Goal: Information Seeking & Learning: Learn about a topic

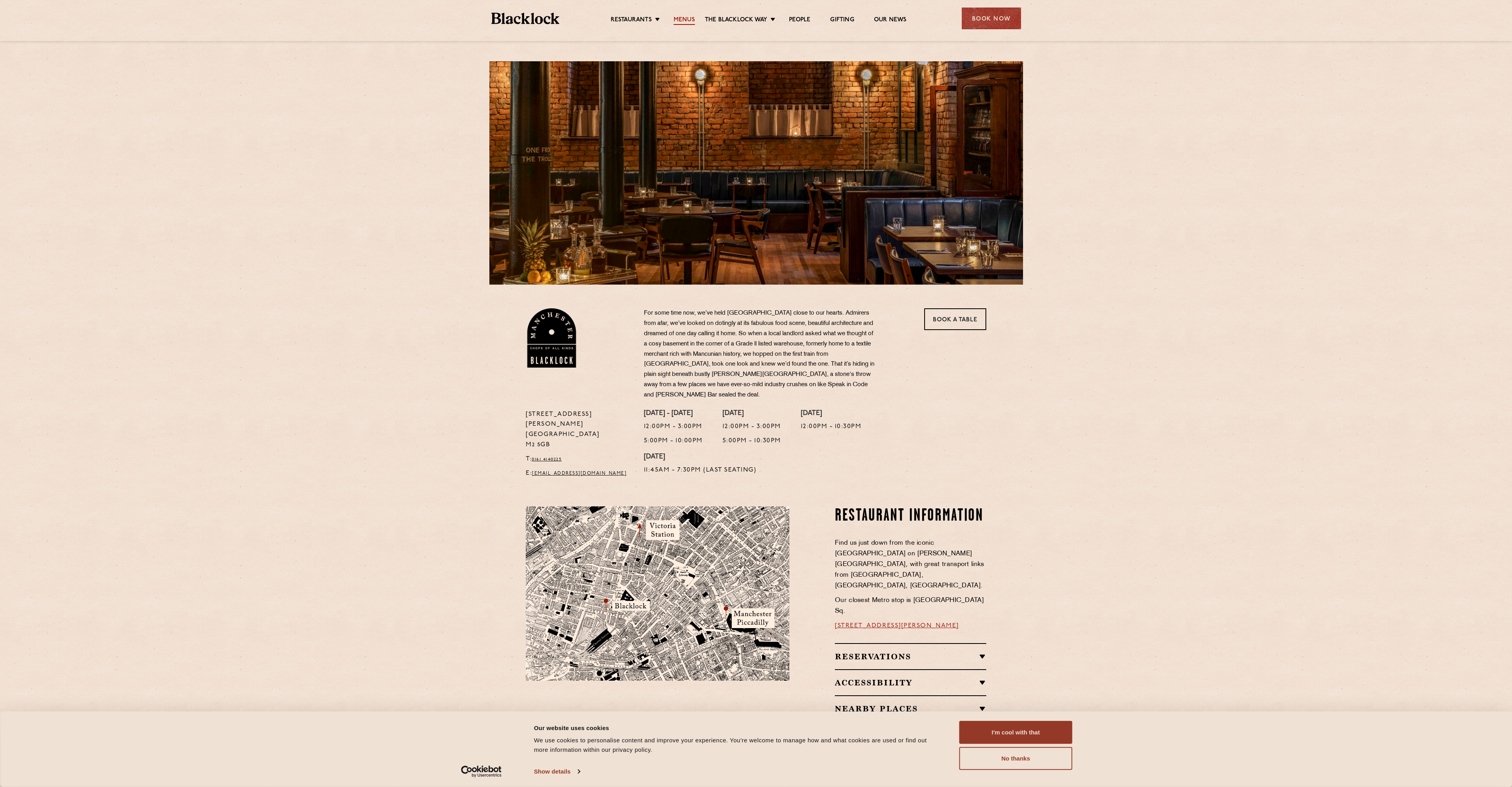
click at [686, 20] on link "Menus" at bounding box center [684, 21] width 21 height 9
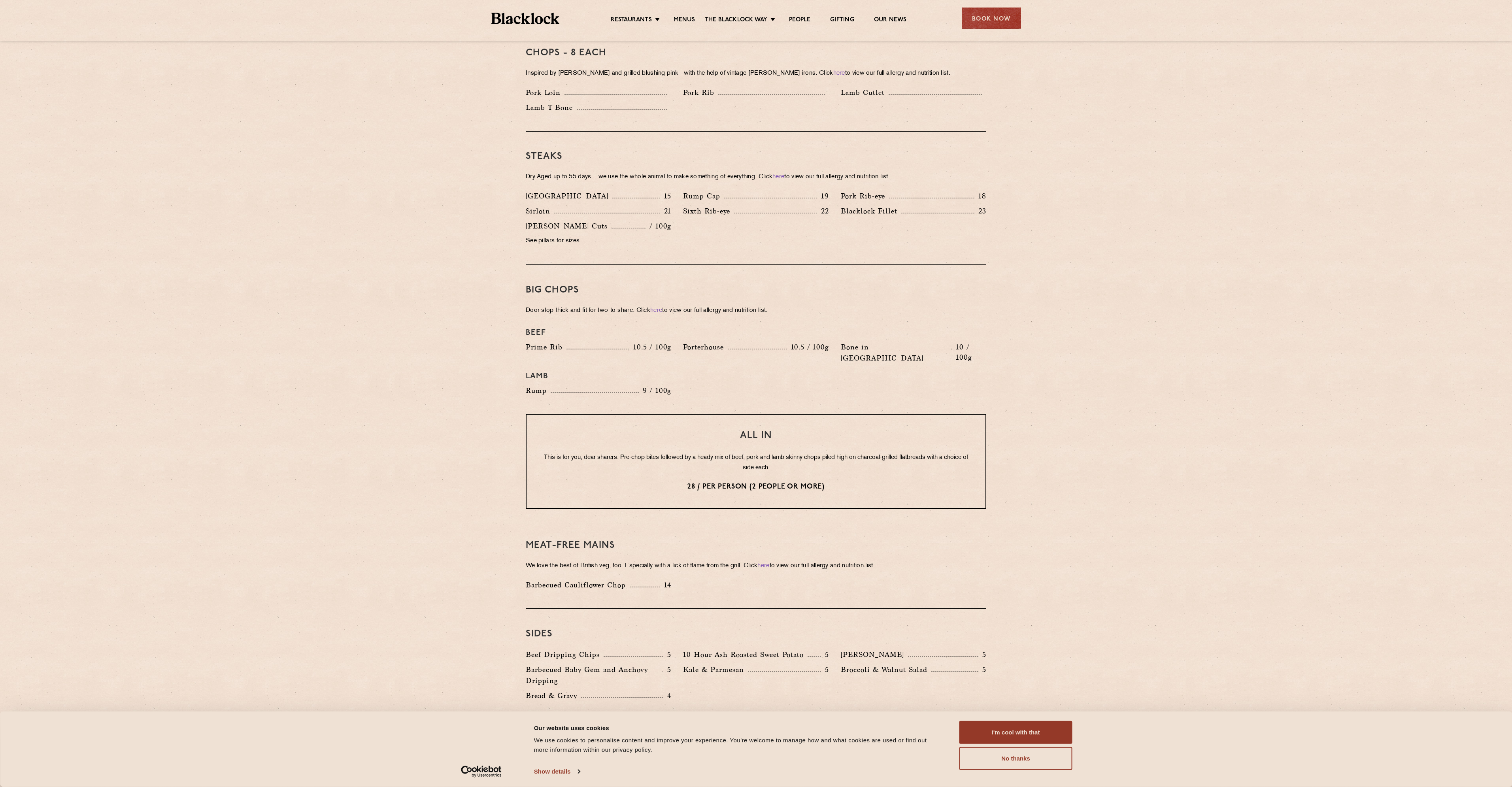
scroll to position [641, 0]
drag, startPoint x: 634, startPoint y: 440, endPoint x: 750, endPoint y: 441, distance: 116.0
click at [750, 457] on p "This is for you, dear sharers. Pre-chop bites followed by a heady mix of beef, …" at bounding box center [756, 467] width 427 height 21
click at [755, 457] on p "This is for you, dear sharers. Pre-chop bites followed by a heady mix of beef, …" at bounding box center [756, 467] width 427 height 21
drag, startPoint x: 684, startPoint y: 443, endPoint x: 926, endPoint y: 442, distance: 242.0
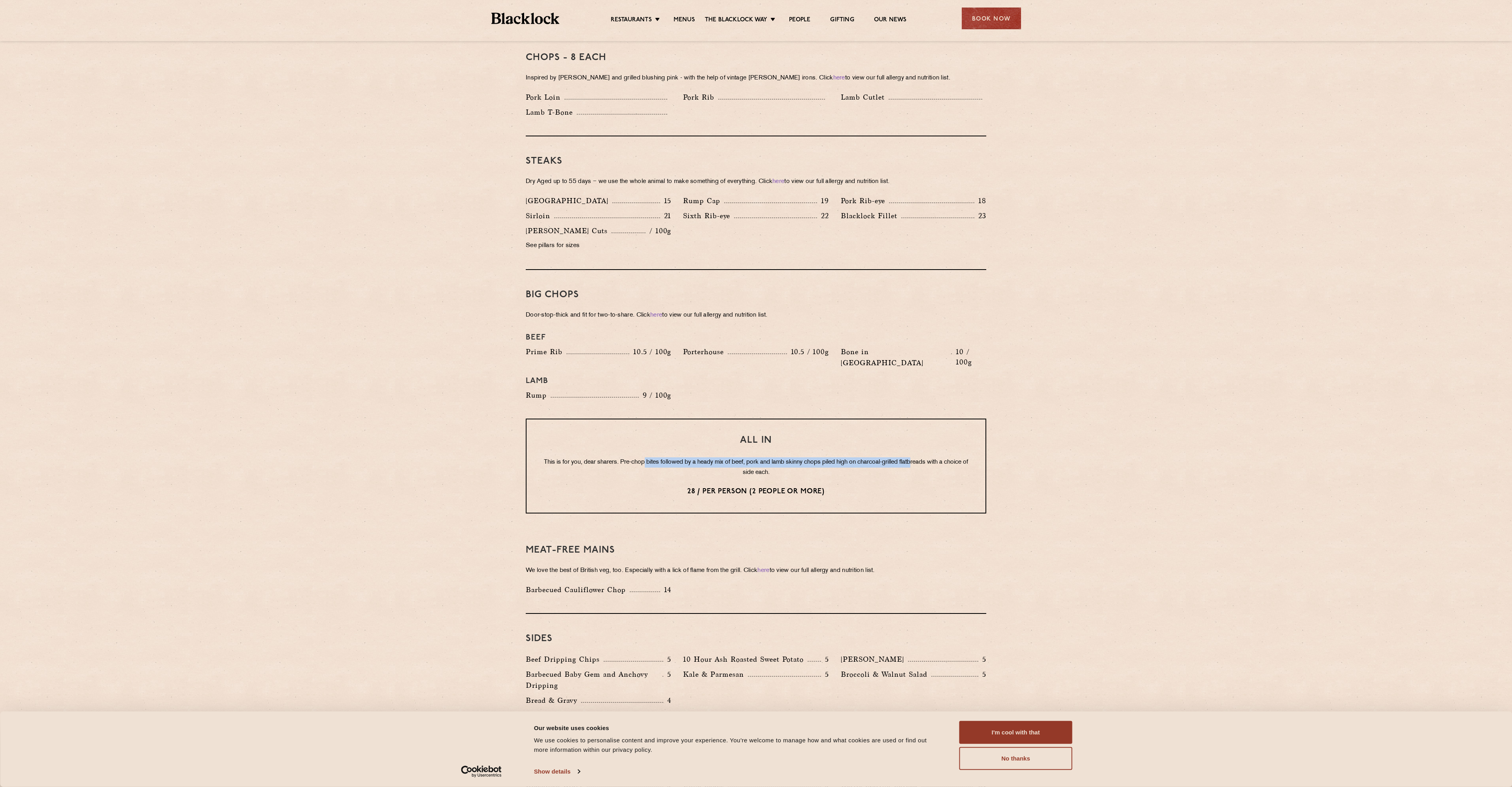
click at [926, 457] on p "This is for you, dear sharers. Pre-chop bites followed by a heady mix of beef, …" at bounding box center [756, 467] width 427 height 21
click at [745, 457] on p "This is for you, dear sharers. Pre-chop bites followed by a heady mix of beef, …" at bounding box center [756, 467] width 427 height 21
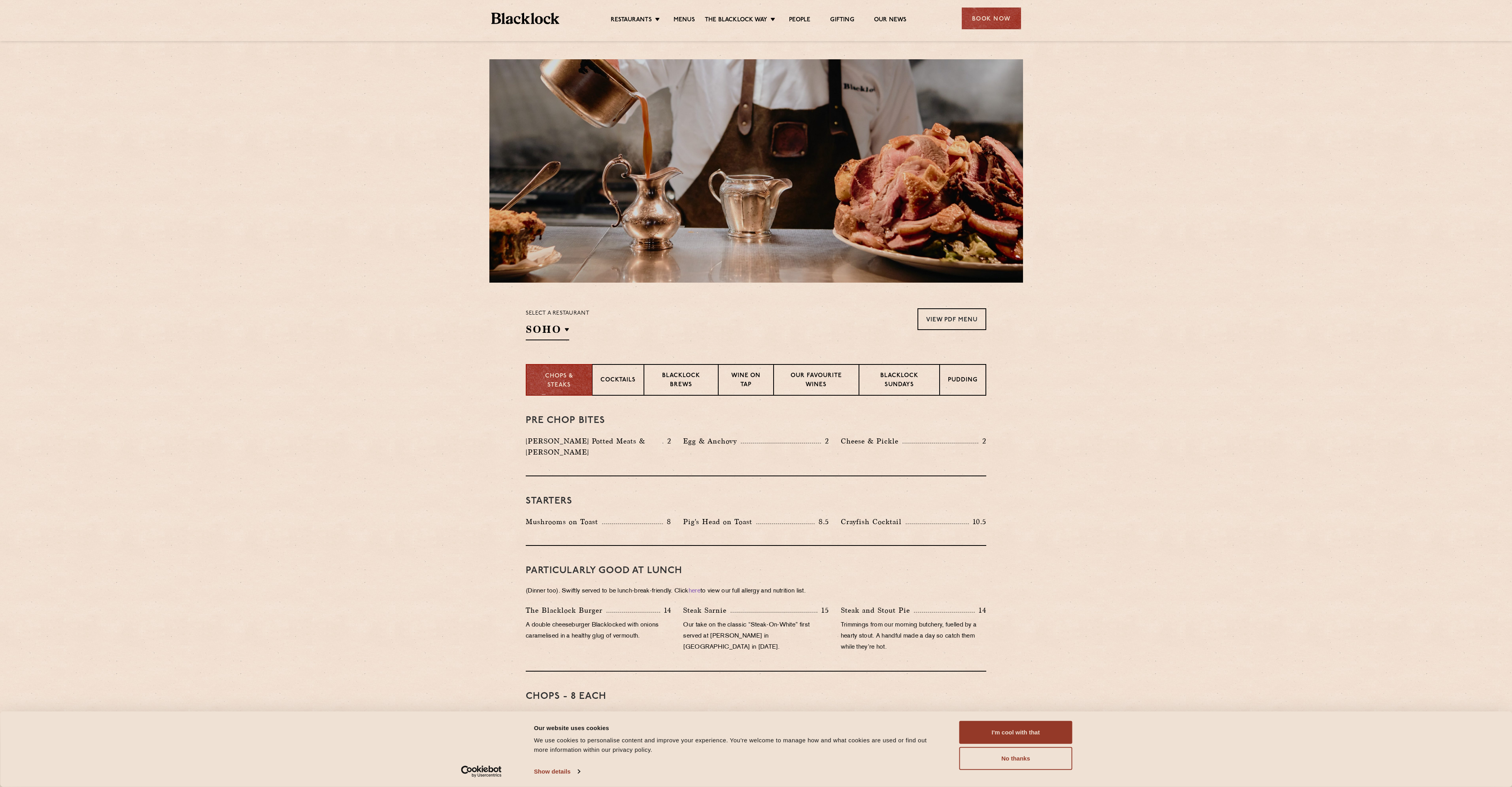
scroll to position [0, 0]
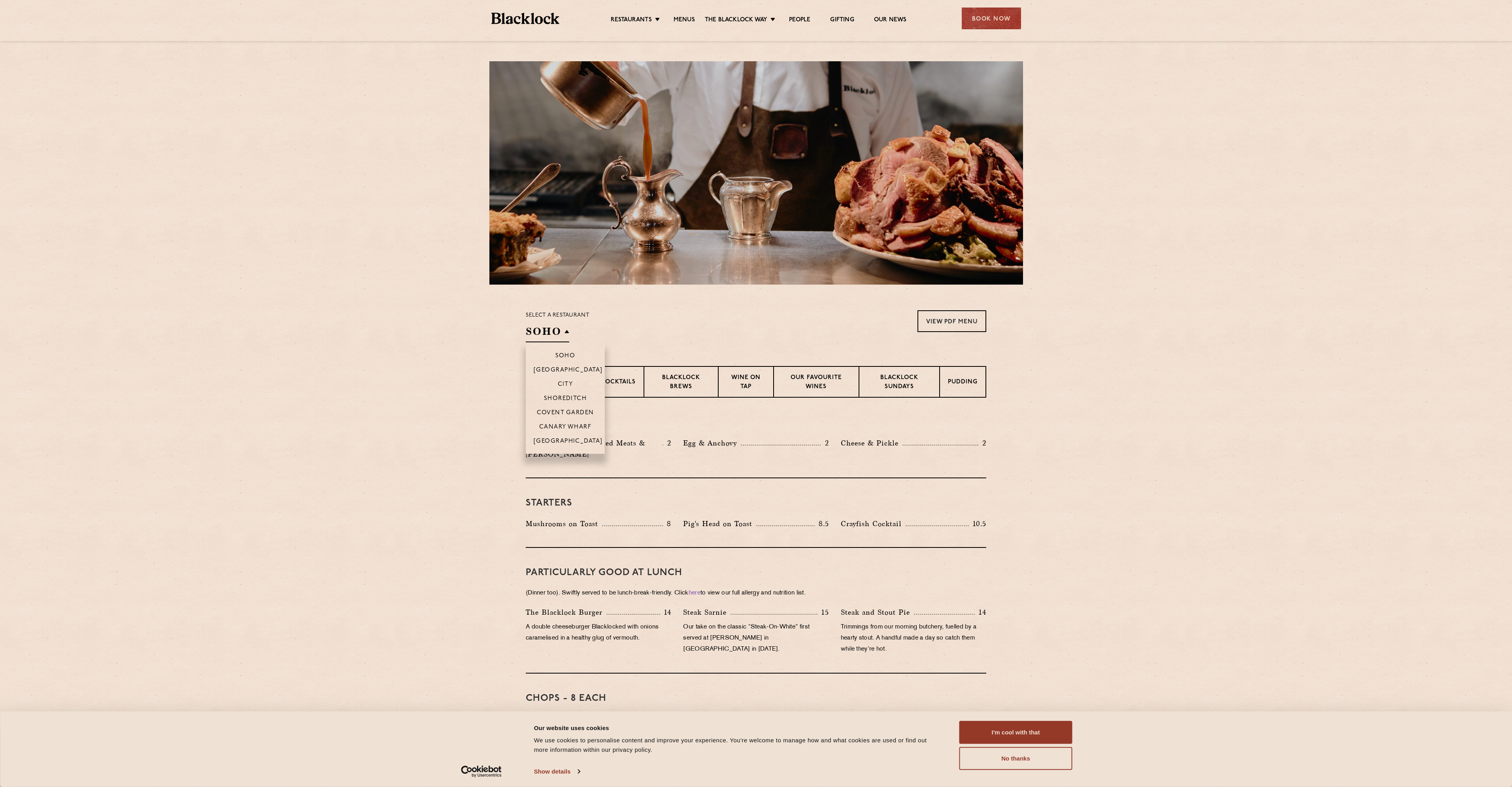
click at [562, 437] on li "[GEOGRAPHIC_DATA]" at bounding box center [565, 444] width 79 height 20
